Goal: Information Seeking & Learning: Check status

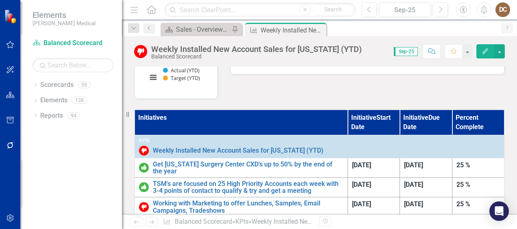
scroll to position [259, 0]
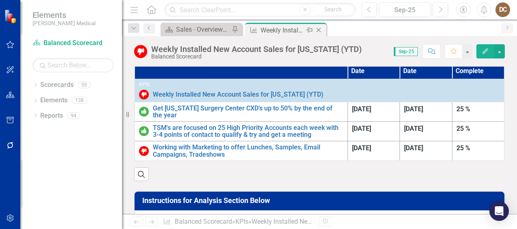
click at [318, 28] on icon "Close" at bounding box center [318, 30] width 8 height 7
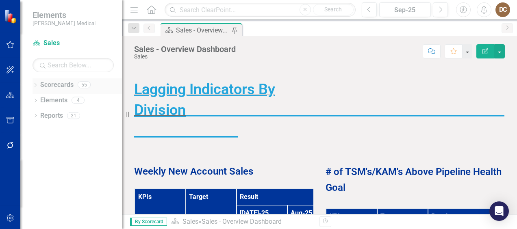
click at [36, 81] on div "Dropdown Scorecards 55" at bounding box center [77, 85] width 89 height 15
click at [48, 46] on link "Scorecard Sales" at bounding box center [73, 43] width 81 height 9
click at [50, 15] on span "Elements" at bounding box center [64, 15] width 63 height 10
click at [13, 17] on img at bounding box center [11, 16] width 14 height 14
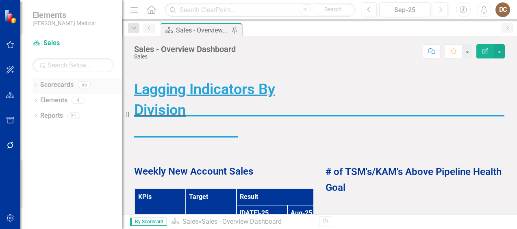
click at [35, 84] on icon "Dropdown" at bounding box center [36, 86] width 6 height 4
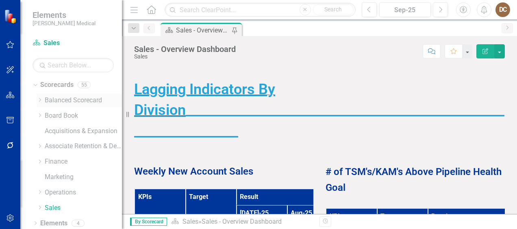
click at [63, 97] on link "Balanced Scorecard" at bounding box center [83, 100] width 77 height 9
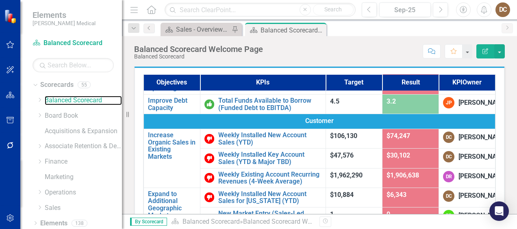
scroll to position [67, 0]
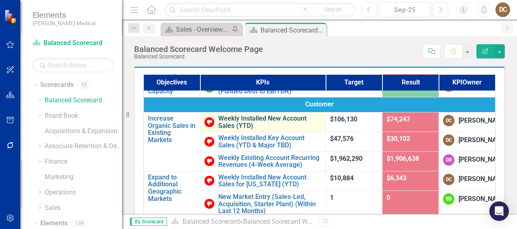
click at [253, 129] on link "Weekly Installed New Account Sales (YTD)" at bounding box center [269, 122] width 103 height 14
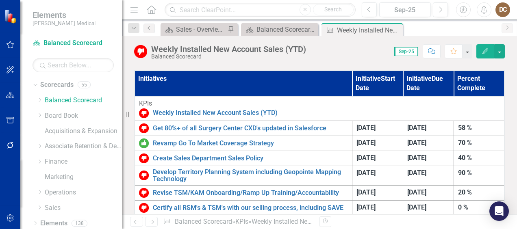
scroll to position [251, 0]
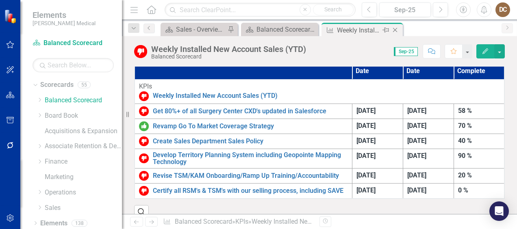
click at [394, 29] on icon "Close" at bounding box center [395, 30] width 8 height 7
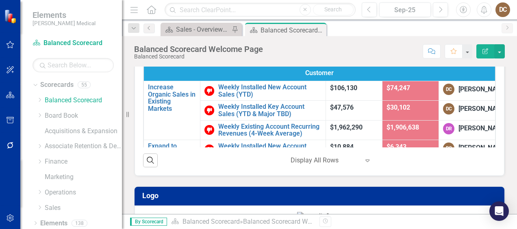
scroll to position [122, 0]
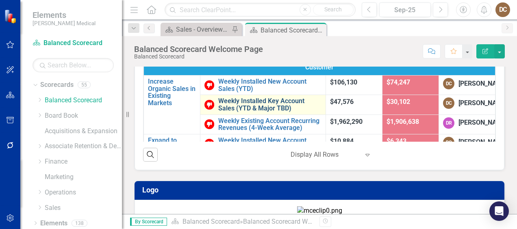
click at [271, 112] on link "Weekly Installed Key Account Sales (YTD & Major TBD)" at bounding box center [269, 105] width 103 height 14
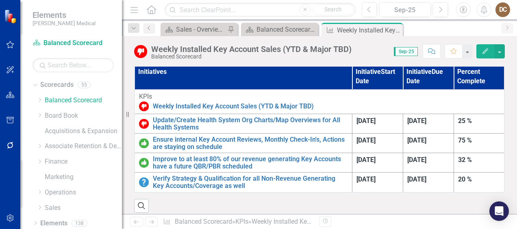
scroll to position [225, 0]
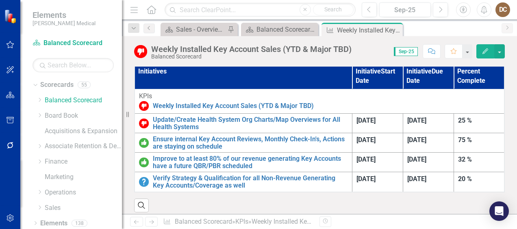
click at [436, 31] on div "Scorecard Sales - Overview Dashboard Pin Scorecard Balanced Scorecard Welcome P…" at bounding box center [328, 29] width 338 height 13
click at [287, 24] on div "Balanced Scorecard Welcome Page" at bounding box center [281, 29] width 50 height 10
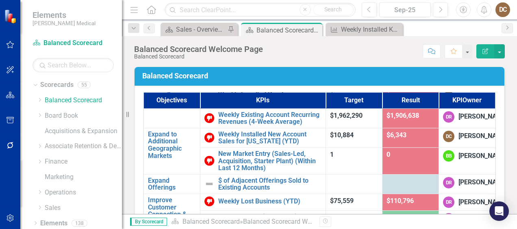
scroll to position [144, 0]
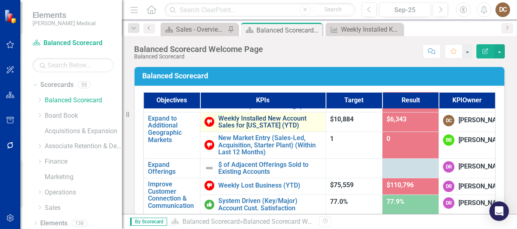
click at [243, 129] on link "Weekly Installed New Account Sales for [US_STATE] (YTD)" at bounding box center [269, 122] width 103 height 14
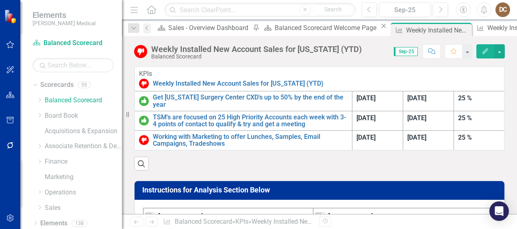
scroll to position [256, 0]
